Goal: Information Seeking & Learning: Learn about a topic

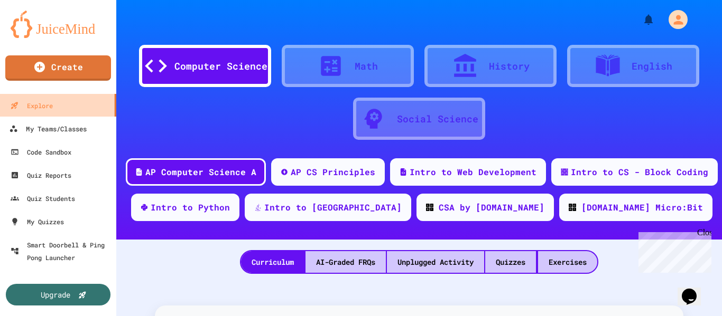
click at [76, 116] on link "Explore" at bounding box center [57, 105] width 117 height 23
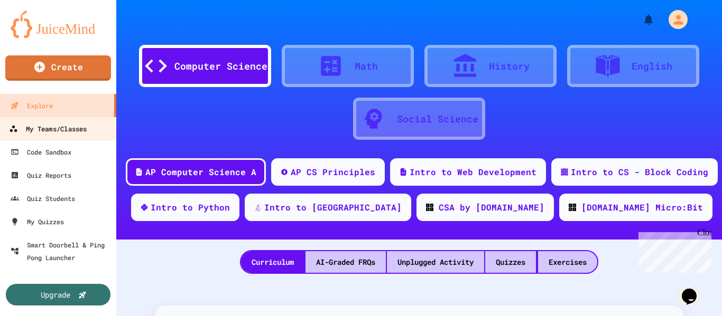
click at [96, 134] on link "My Teams/Classes" at bounding box center [58, 129] width 120 height 24
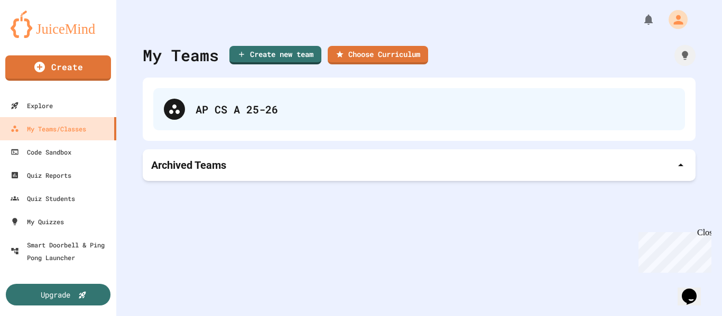
click at [237, 113] on div "AP CS A 25-26" at bounding box center [434, 109] width 479 height 16
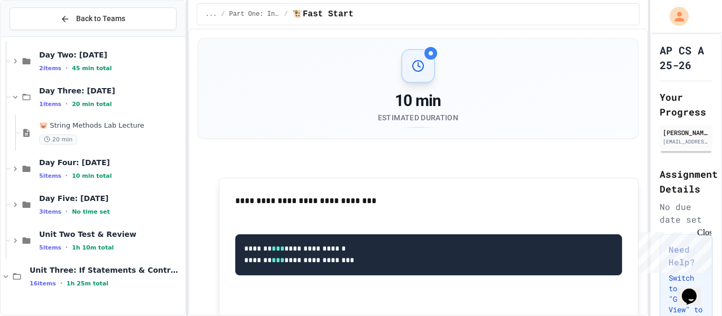
scroll to position [15, 0]
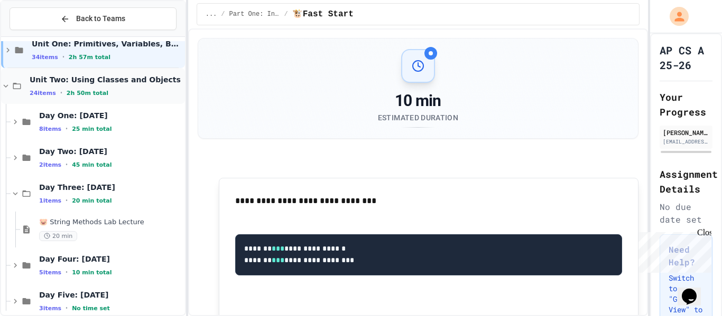
click at [6, 86] on icon at bounding box center [6, 86] width 10 height 10
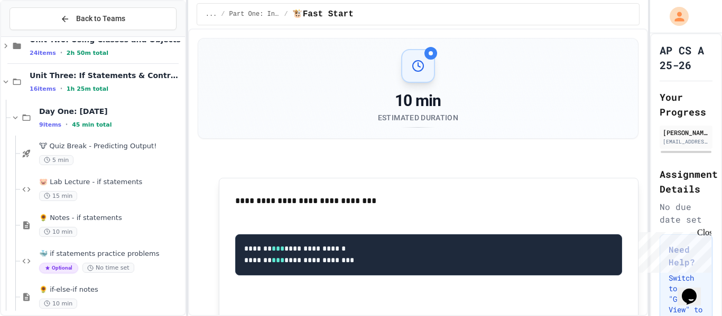
scroll to position [49, 0]
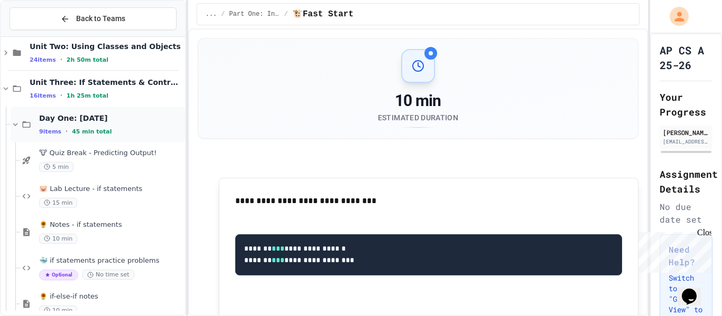
click at [15, 125] on icon at bounding box center [16, 125] width 10 height 10
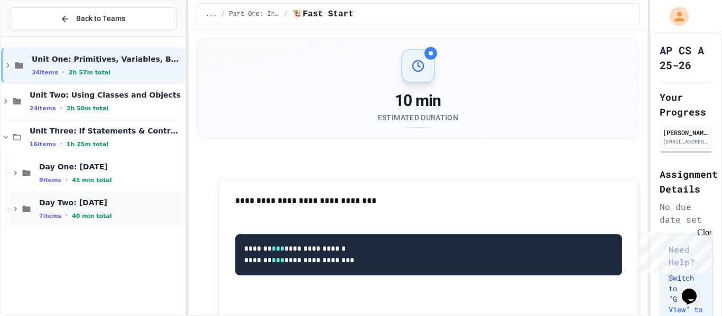
click at [109, 206] on span "Day Two: [DATE]" at bounding box center [111, 203] width 144 height 10
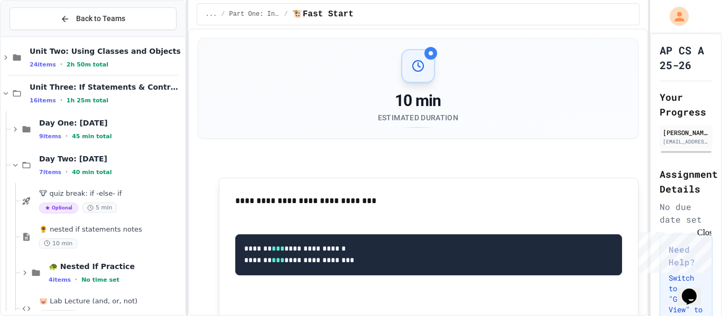
scroll to position [66, 0]
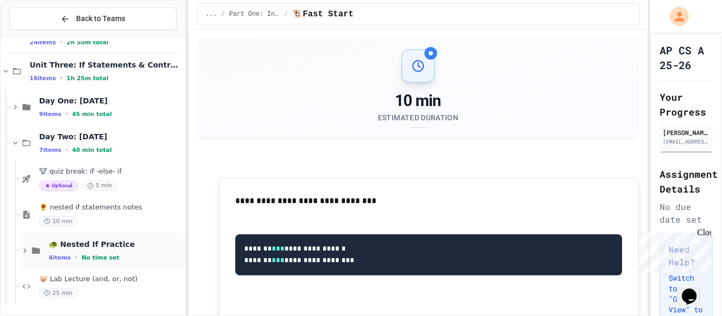
click at [100, 246] on span "🐢 Nested If Practice" at bounding box center [116, 245] width 134 height 10
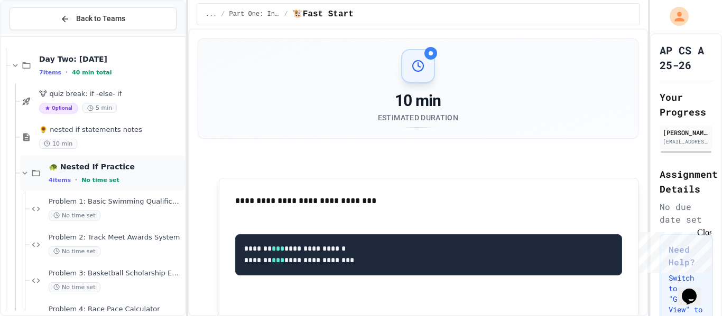
scroll to position [207, 0]
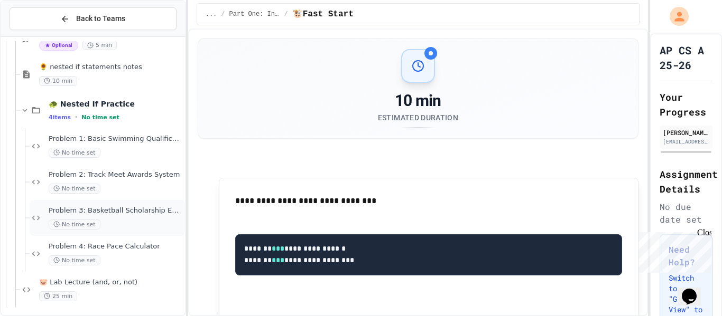
click at [134, 215] on span "Problem 3: Basketball Scholarship Evaluation" at bounding box center [116, 211] width 134 height 9
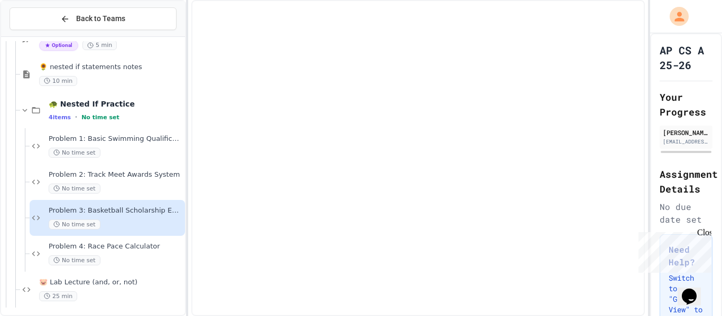
scroll to position [197, 0]
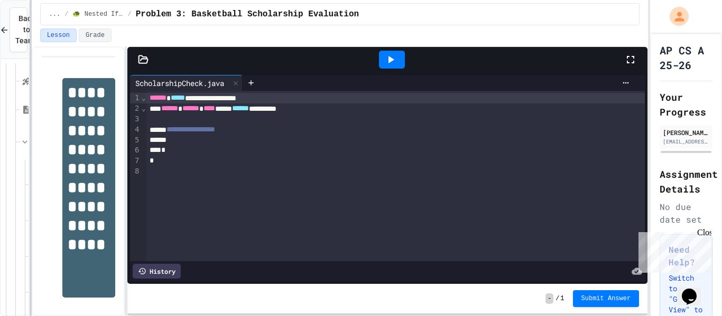
click at [26, 164] on div "**********" at bounding box center [361, 158] width 722 height 316
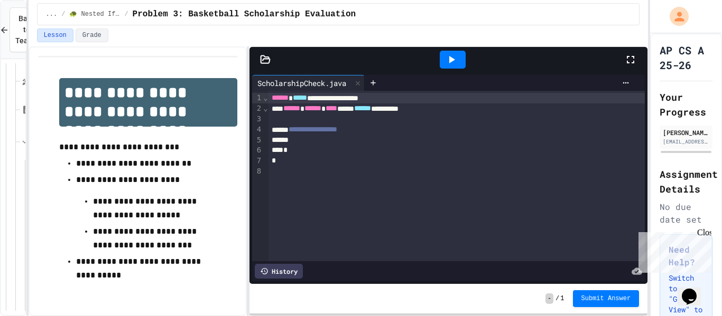
click at [246, 183] on div "**********" at bounding box center [339, 181] width 620 height 270
click at [269, 98] on div "**********" at bounding box center [456, 98] width 377 height 11
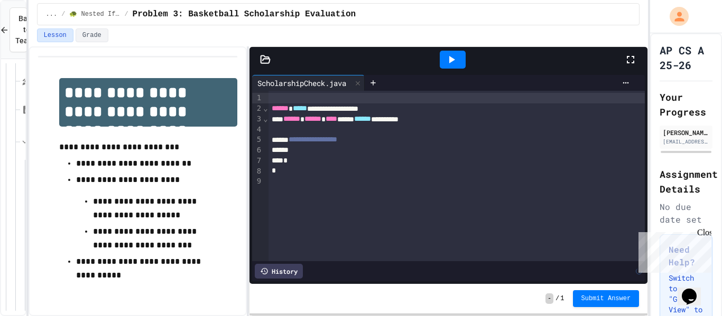
click at [280, 94] on div at bounding box center [456, 98] width 377 height 11
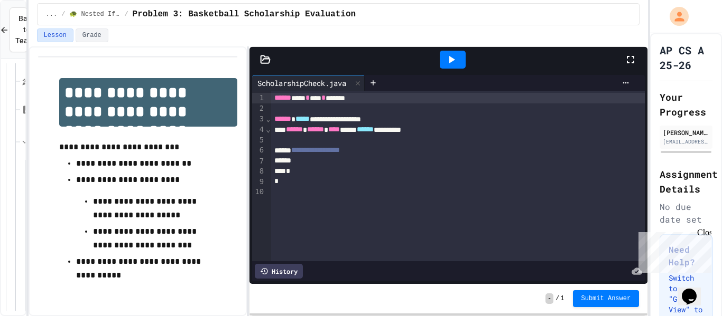
click at [176, 57] on div at bounding box center [138, 56] width 200 height 1
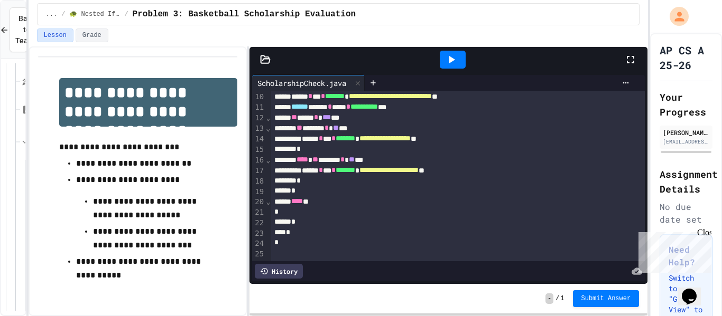
scroll to position [96, 0]
click at [454, 56] on icon at bounding box center [451, 59] width 13 height 13
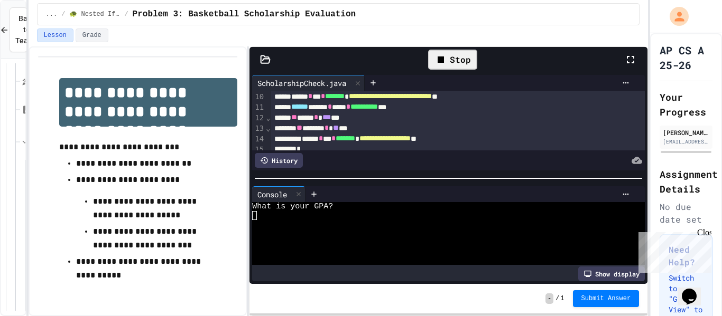
click at [253, 214] on textarea "Terminal input" at bounding box center [254, 215] width 5 height 9
click at [254, 231] on textarea "Terminal input" at bounding box center [254, 233] width 5 height 9
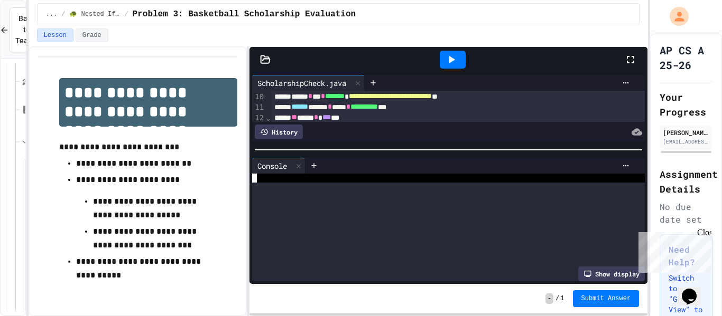
scroll to position [0, 0]
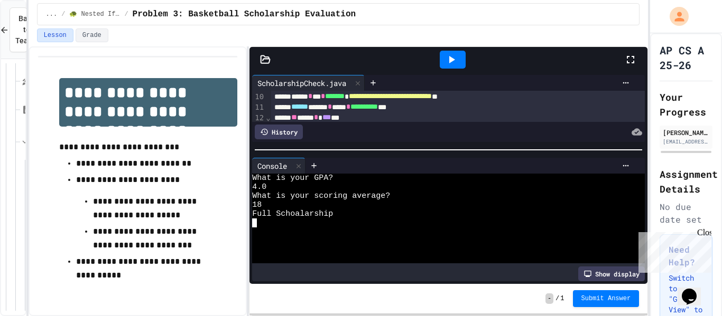
click at [460, 145] on div at bounding box center [448, 150] width 398 height 11
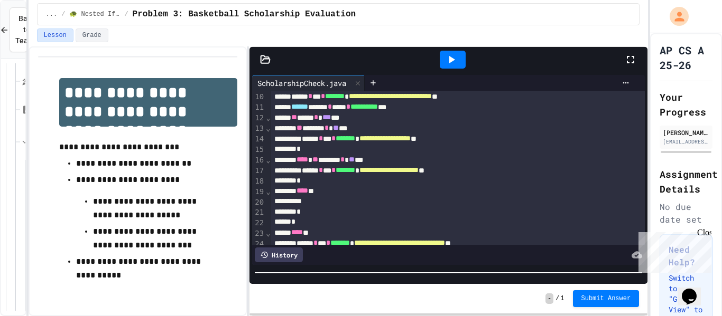
click at [440, 278] on div "**********" at bounding box center [448, 178] width 398 height 212
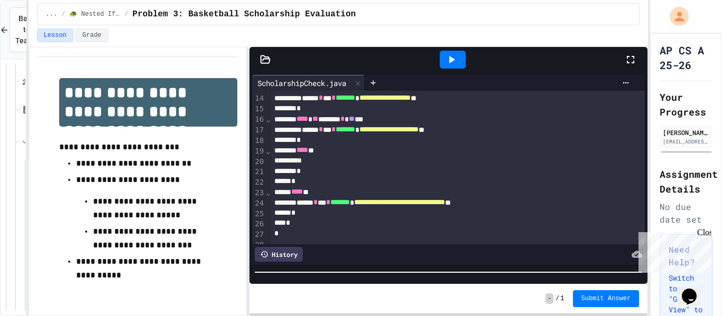
scroll to position [137, 0]
click at [454, 61] on icon at bounding box center [451, 59] width 13 height 13
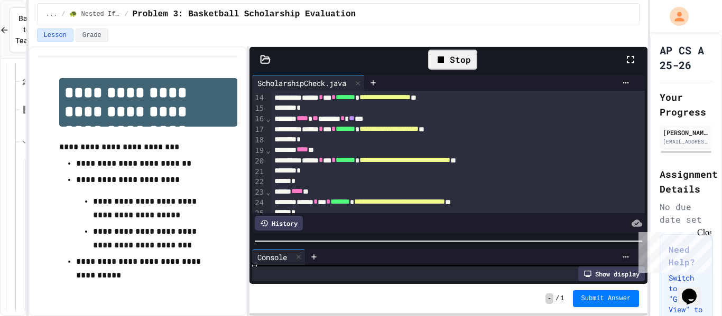
scroll to position [9, 0]
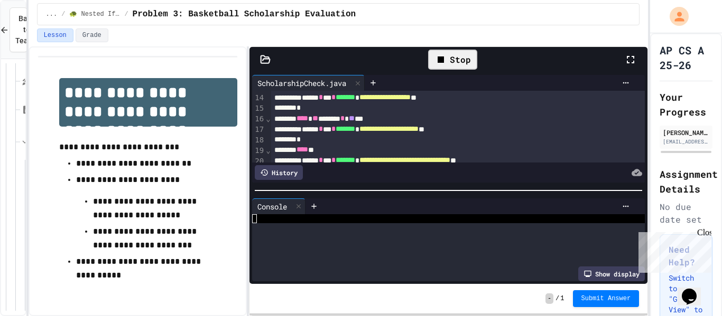
click at [407, 185] on div at bounding box center [448, 190] width 398 height 11
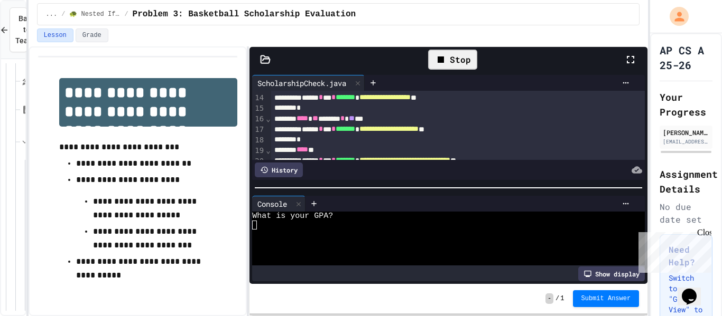
scroll to position [0, 0]
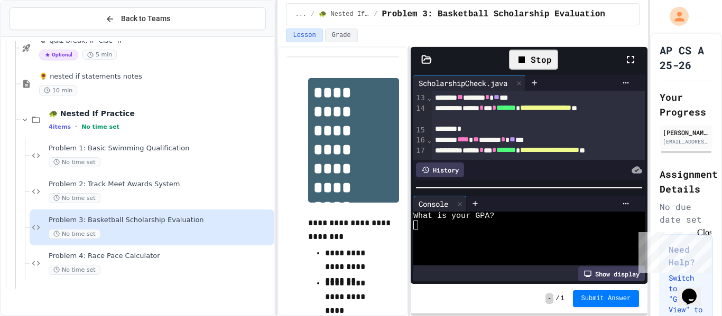
click at [280, 99] on div "**********" at bounding box center [361, 158] width 722 height 316
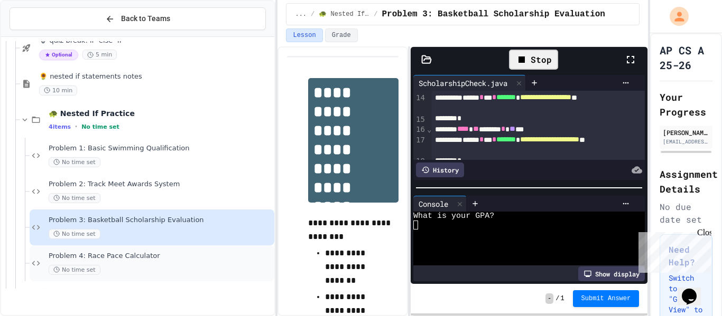
click at [160, 258] on span "Problem 4: Race Pace Calculator" at bounding box center [160, 256] width 223 height 9
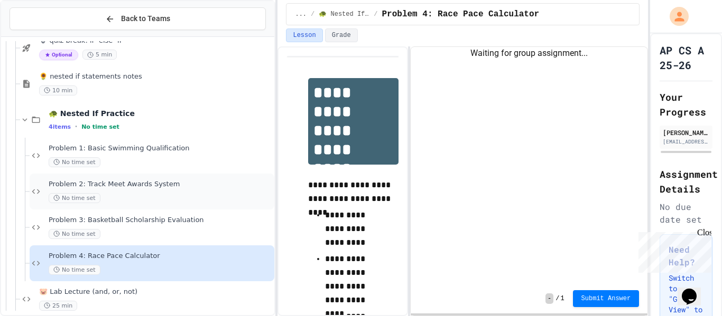
click at [173, 188] on span "Problem 2: Track Meet Awards System" at bounding box center [160, 184] width 223 height 9
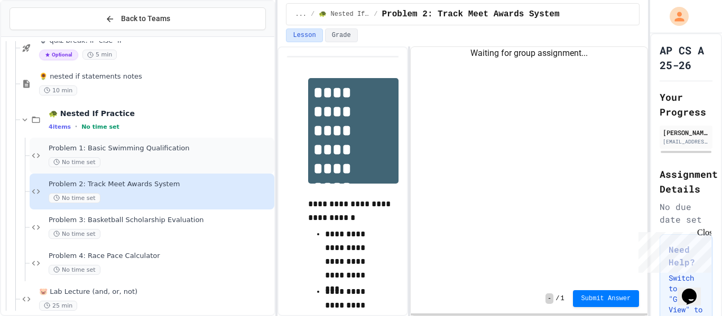
click at [185, 144] on span "Problem 1: Basic Swimming Qualification" at bounding box center [160, 148] width 223 height 9
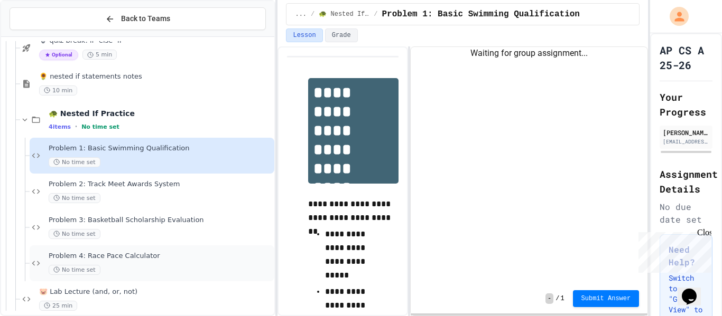
click at [145, 258] on span "Problem 4: Race Pace Calculator" at bounding box center [160, 256] width 223 height 9
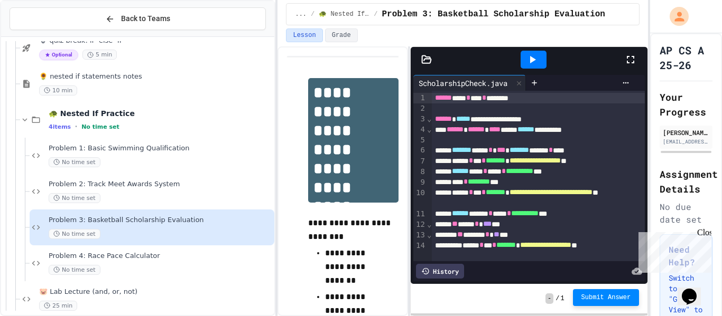
click at [589, 292] on button "Submit Answer" at bounding box center [606, 298] width 67 height 17
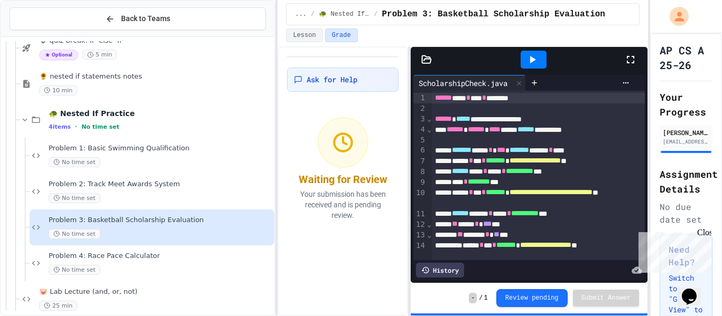
scroll to position [210, 0]
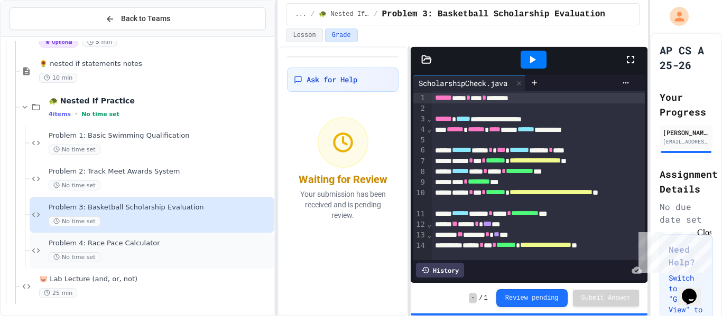
click at [117, 245] on span "Problem 4: Race Pace Calculator" at bounding box center [160, 243] width 223 height 9
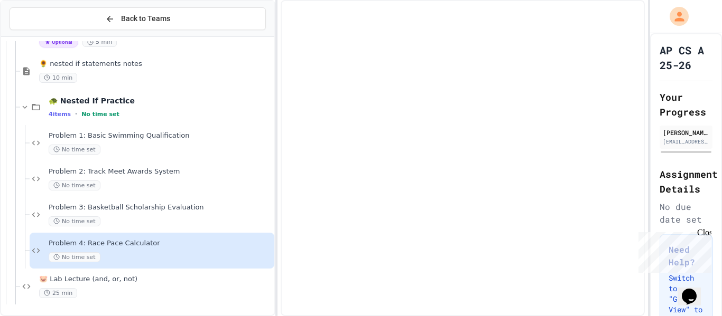
scroll to position [197, 0]
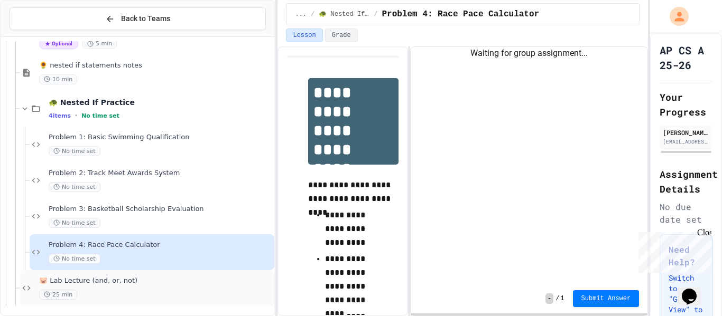
click at [107, 282] on span "🐷 Lab Lecture (and, or, not)" at bounding box center [155, 281] width 233 height 9
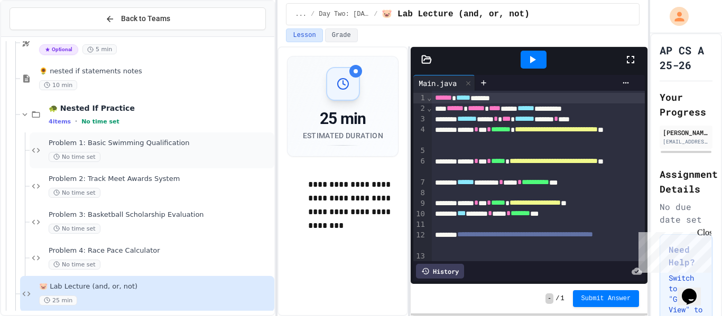
scroll to position [200, 0]
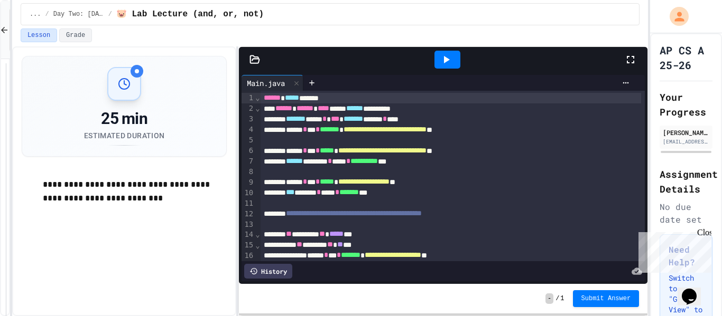
click at [8, 179] on div "**********" at bounding box center [361, 158] width 722 height 316
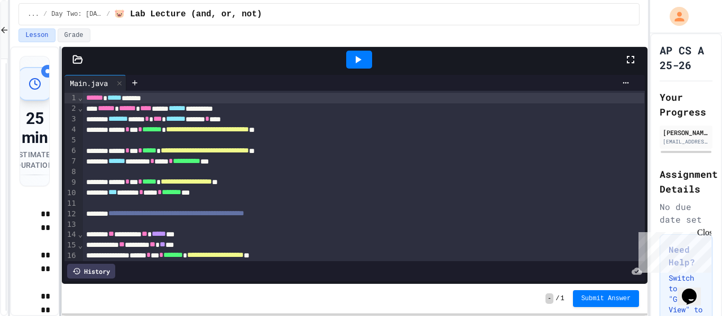
click at [58, 188] on div "**********" at bounding box center [329, 181] width 638 height 270
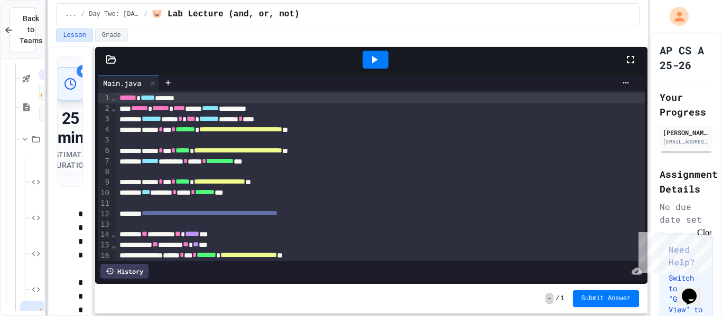
click at [48, 155] on div at bounding box center [46, 158] width 2 height 316
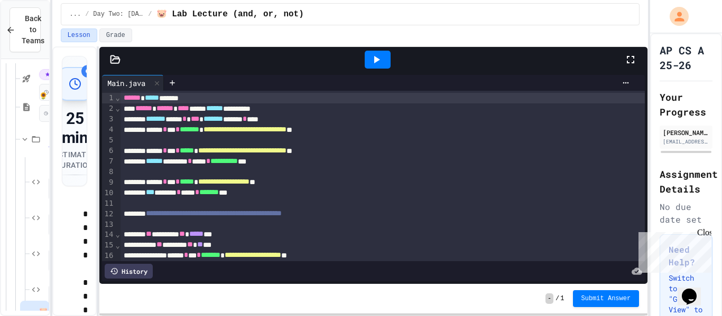
click at [377, 60] on icon at bounding box center [377, 59] width 6 height 7
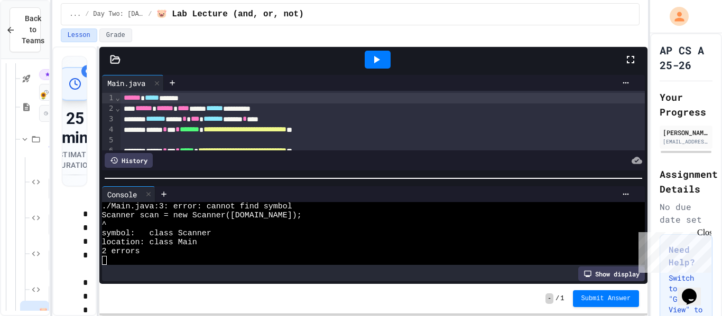
scroll to position [45, 0]
click at [125, 96] on span "******" at bounding box center [132, 97] width 17 height 7
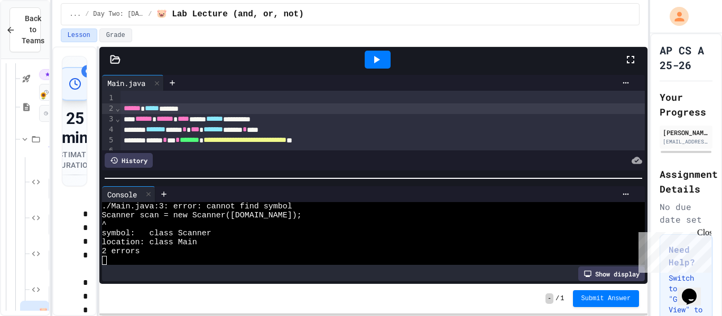
click at [131, 93] on div at bounding box center [382, 98] width 525 height 11
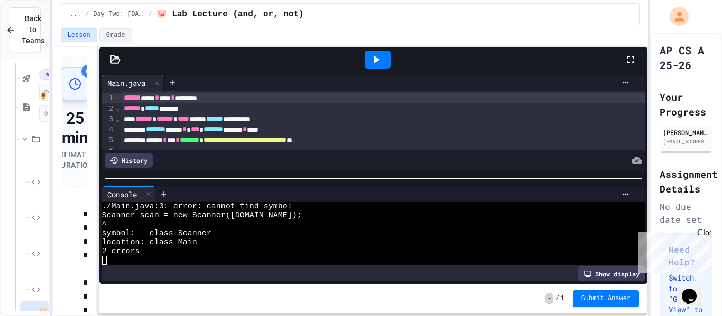
click at [374, 51] on div at bounding box center [378, 60] width 26 height 18
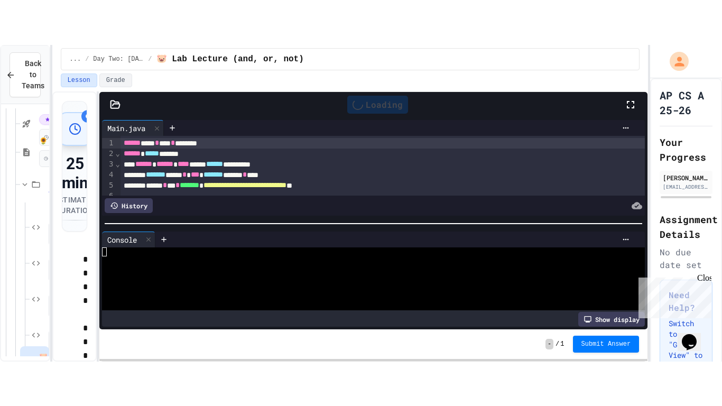
scroll to position [0, 0]
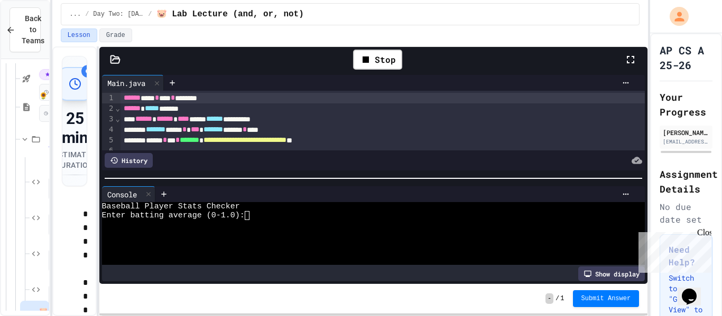
click at [252, 215] on textarea "Terminal input" at bounding box center [251, 215] width 5 height 9
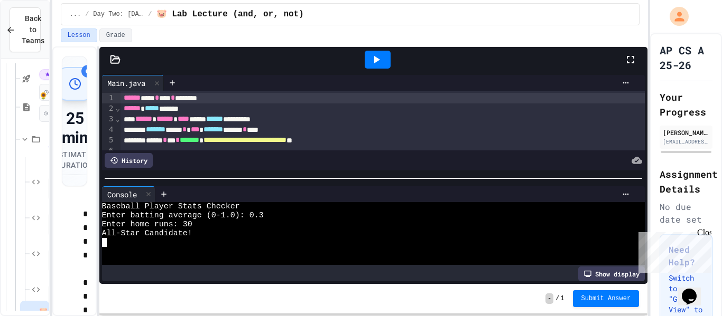
click at [634, 60] on icon at bounding box center [630, 59] width 13 height 13
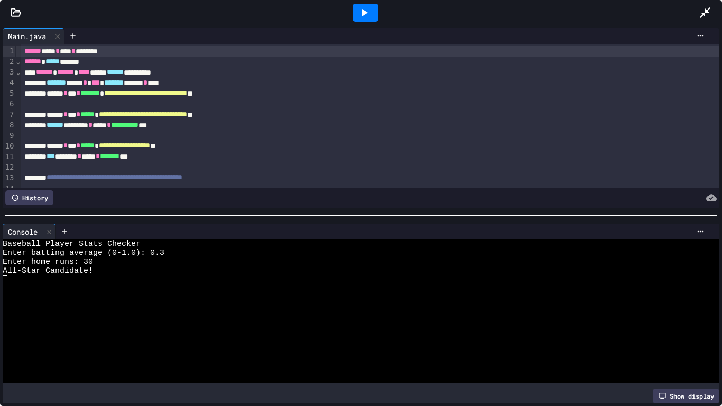
click at [361, 15] on icon at bounding box center [364, 12] width 13 height 13
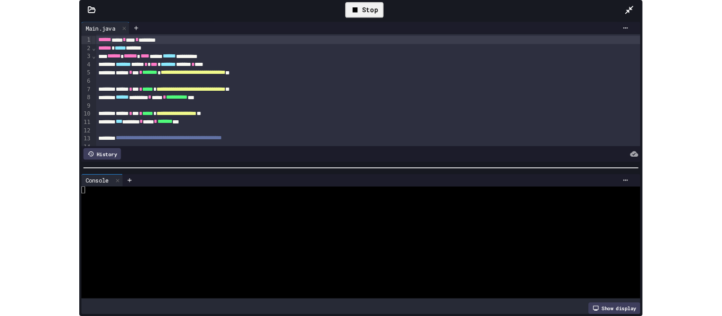
scroll to position [143, 0]
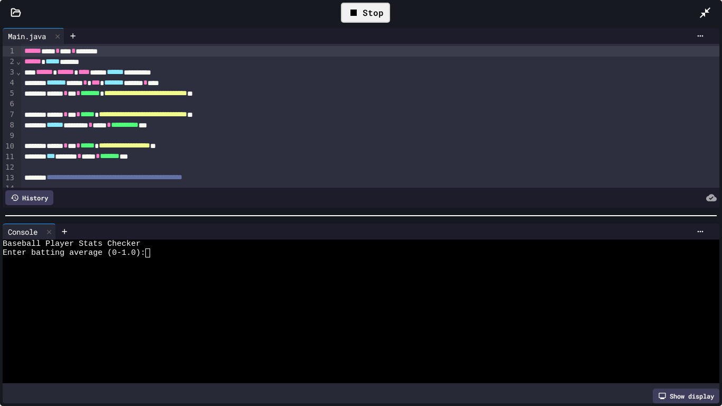
click at [153, 249] on textarea "Terminal input" at bounding box center [152, 252] width 5 height 9
click at [370, 14] on icon at bounding box center [364, 12] width 13 height 13
click at [153, 251] on textarea "Terminal input" at bounding box center [152, 252] width 5 height 9
click at [84, 260] on textarea "Terminal input" at bounding box center [85, 261] width 5 height 9
click at [361, 17] on icon at bounding box center [364, 12] width 13 height 13
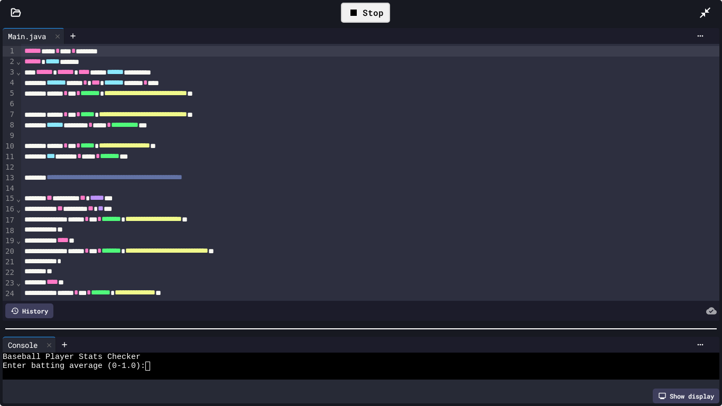
click at [374, 316] on div at bounding box center [361, 328] width 722 height 11
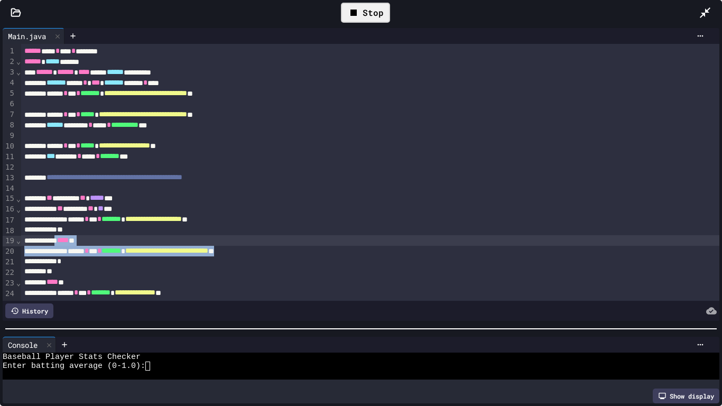
drag, startPoint x: 314, startPoint y: 251, endPoint x: 72, endPoint y: 242, distance: 241.6
click at [72, 242] on div "**********" at bounding box center [370, 192] width 698 height 297
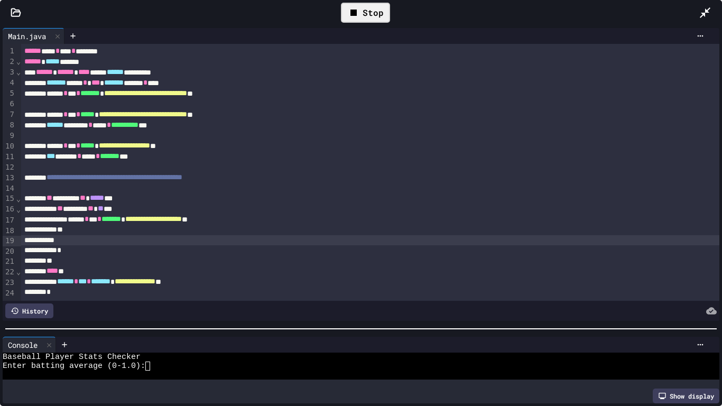
click at [83, 253] on div "*" at bounding box center [370, 250] width 698 height 11
click at [142, 193] on div "** ******** ** ***** ***" at bounding box center [370, 198] width 698 height 11
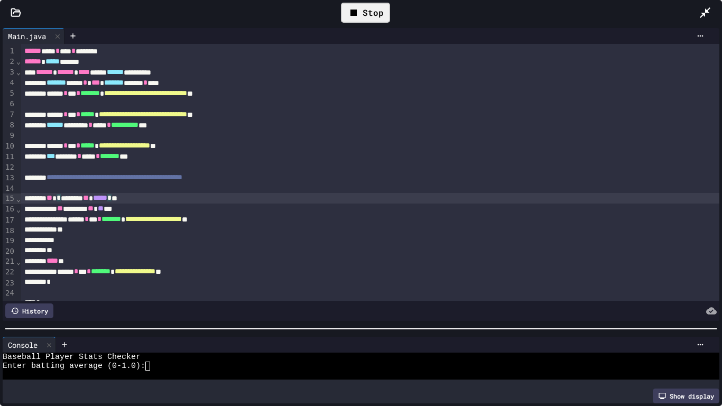
click at [142, 195] on div "** * ******* ** ***** * *" at bounding box center [370, 198] width 698 height 11
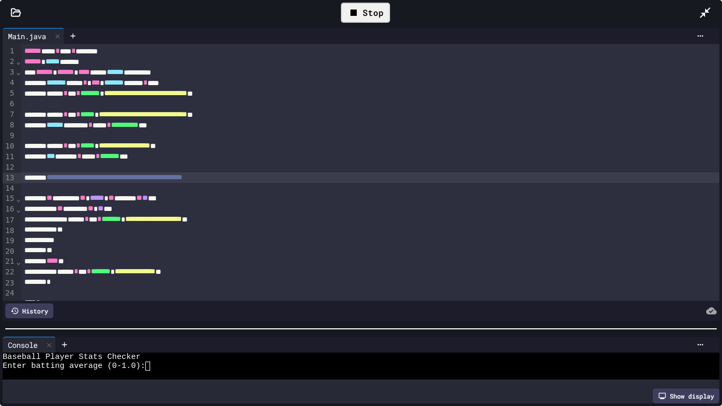
click at [138, 180] on span "**********" at bounding box center [114, 176] width 136 height 7
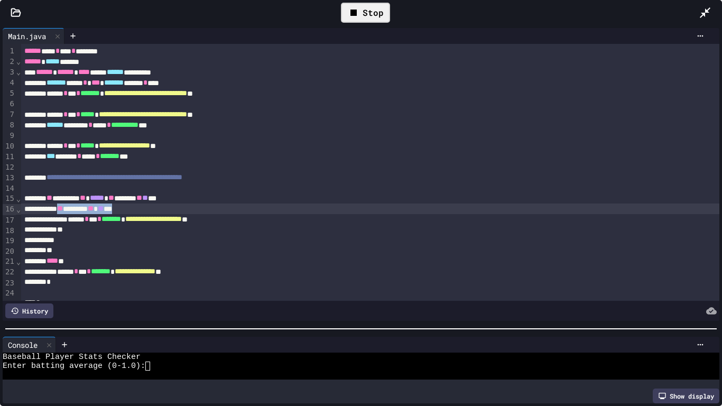
drag, startPoint x: 161, startPoint y: 208, endPoint x: 73, endPoint y: 207, distance: 87.7
click at [73, 207] on div "** ******* ** ** ***" at bounding box center [370, 208] width 698 height 11
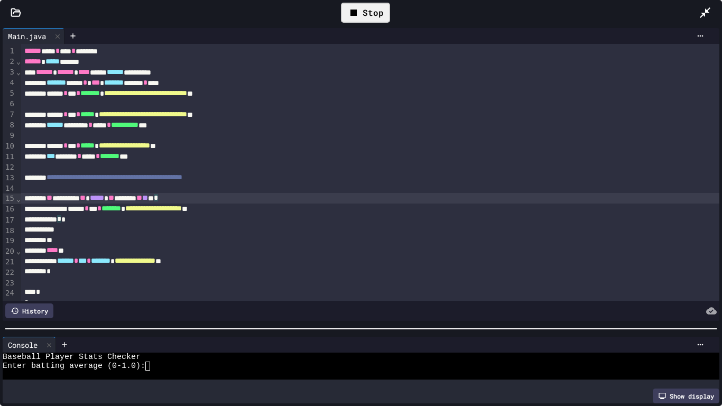
click at [64, 242] on div "*" at bounding box center [370, 240] width 698 height 11
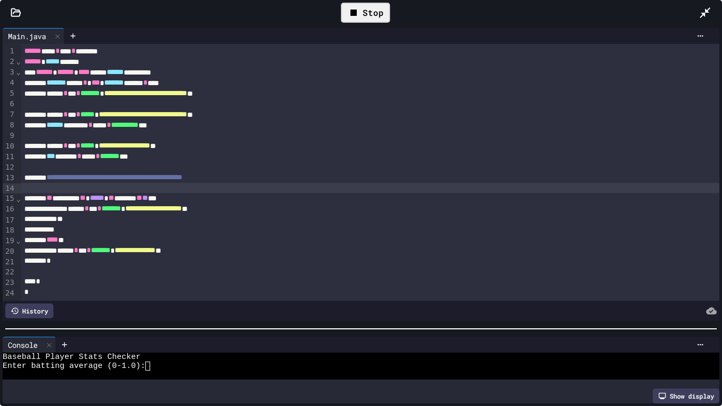
click at [198, 192] on div at bounding box center [370, 188] width 698 height 11
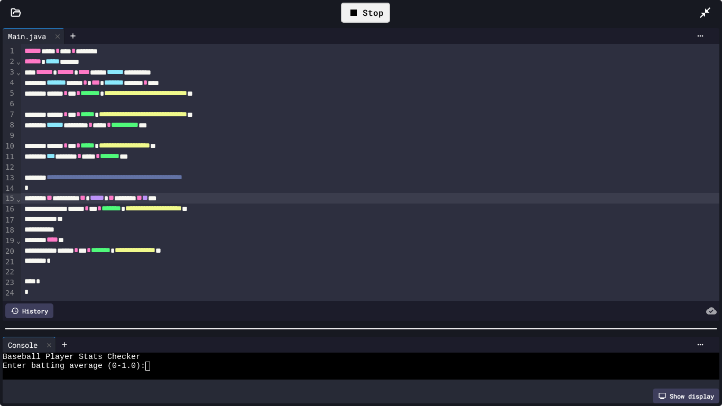
click at [148, 198] on span "**" at bounding box center [145, 197] width 6 height 7
click at [104, 225] on div at bounding box center [370, 230] width 698 height 11
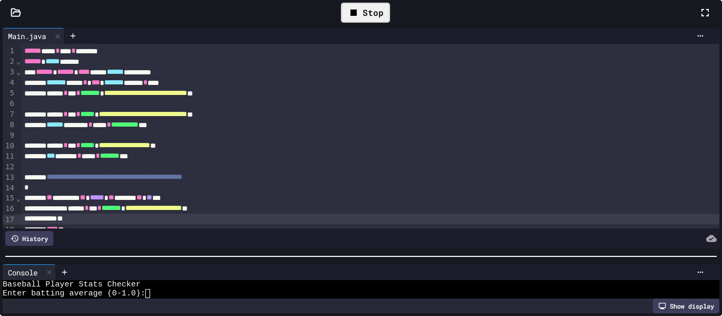
scroll to position [9, 0]
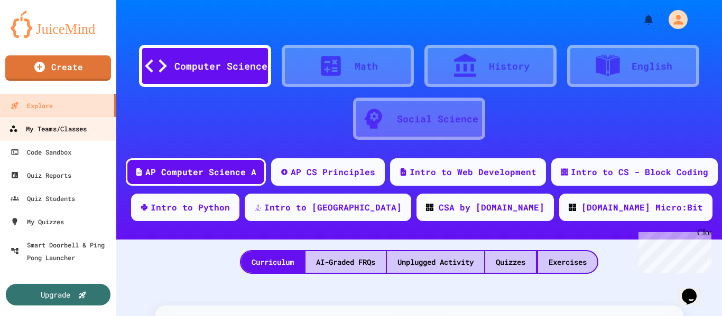
click at [67, 131] on div "My Teams/Classes" at bounding box center [48, 129] width 78 height 13
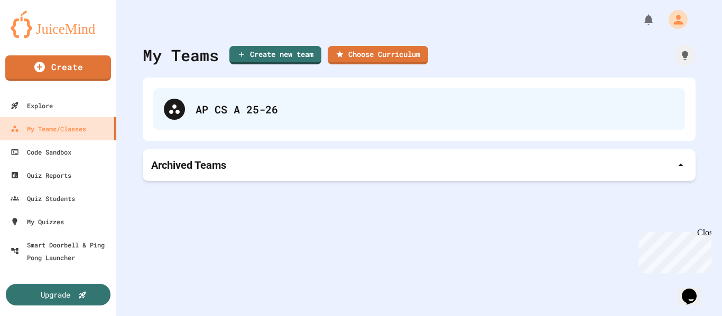
click at [313, 99] on div "AP CS A 25-26" at bounding box center [419, 109] width 532 height 42
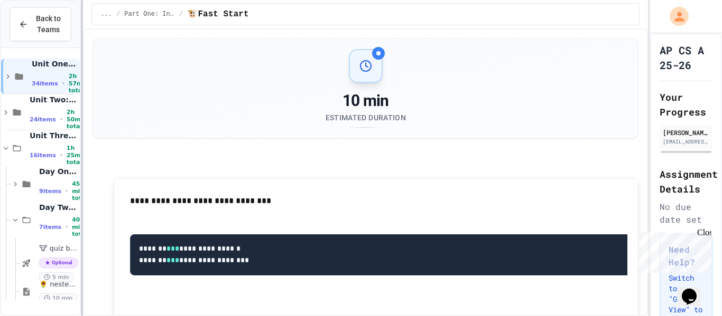
click at [162, 113] on div "**********" at bounding box center [361, 158] width 722 height 316
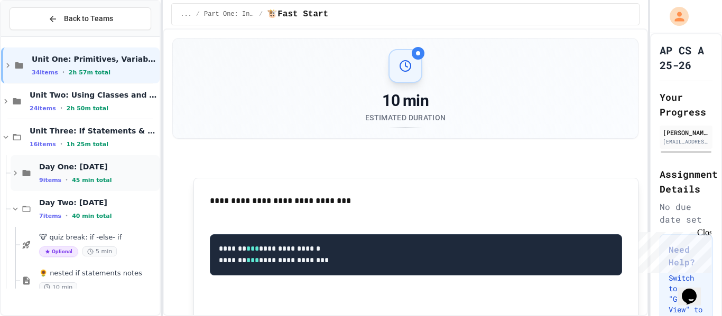
click at [113, 164] on span "Day One: [DATE]" at bounding box center [98, 167] width 118 height 10
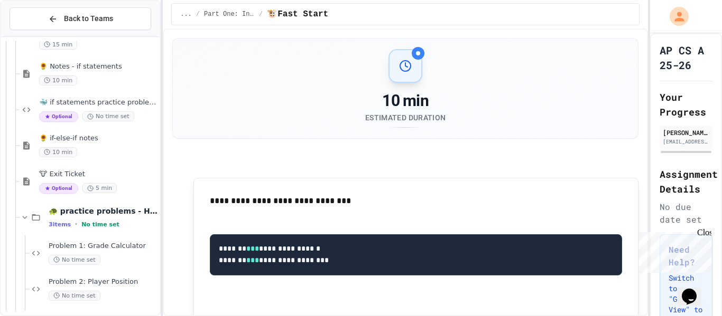
scroll to position [208, 0]
click at [136, 109] on div "🐳 if statements practice problems Optional No time set" at bounding box center [98, 110] width 118 height 24
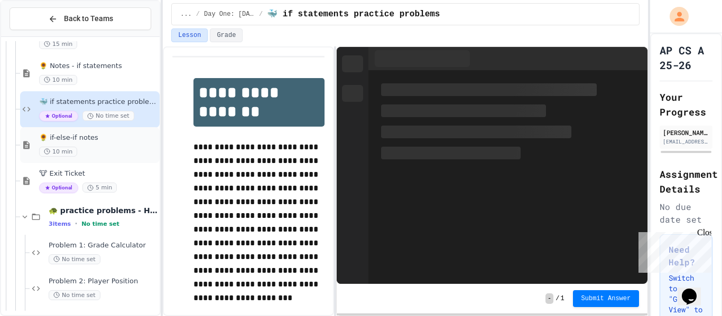
click at [89, 141] on span "🌻 if-else-if notes" at bounding box center [98, 138] width 118 height 9
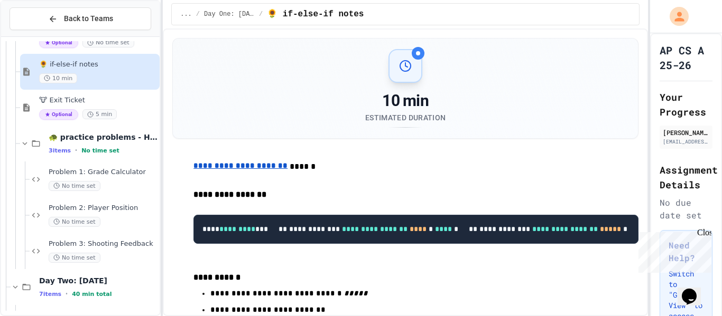
scroll to position [288, 0]
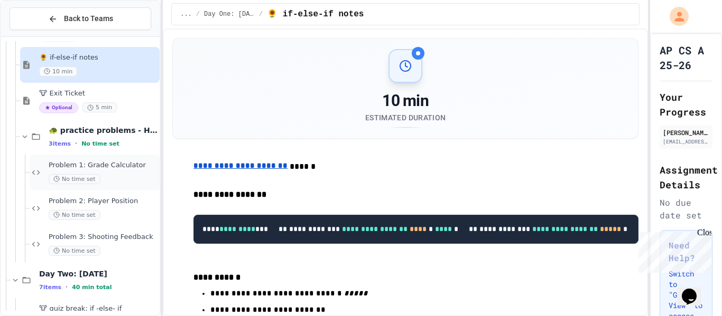
click at [106, 165] on span "Problem 1: Grade Calculator" at bounding box center [103, 165] width 109 height 9
